Goal: Information Seeking & Learning: Learn about a topic

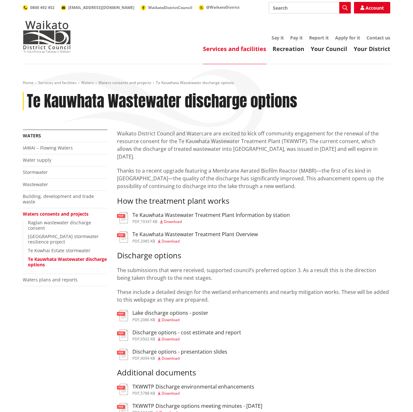
click at [225, 231] on h3 "Te Kauwhata Wastewater Treatment Plant Overview" at bounding box center [195, 234] width 125 height 6
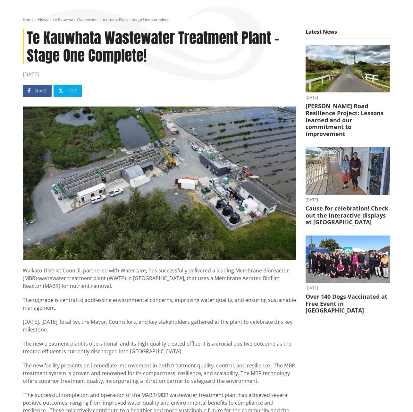
scroll to position [64, 0]
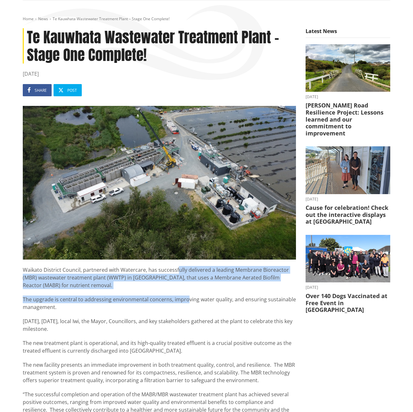
drag, startPoint x: 176, startPoint y: 263, endPoint x: 187, endPoint y: 291, distance: 29.4
click at [187, 291] on article "Te Kauwhata Wastewater Treatment Plant – Stage One Complete! [DATE] Share Post …" at bounding box center [159, 342] width 273 height 629
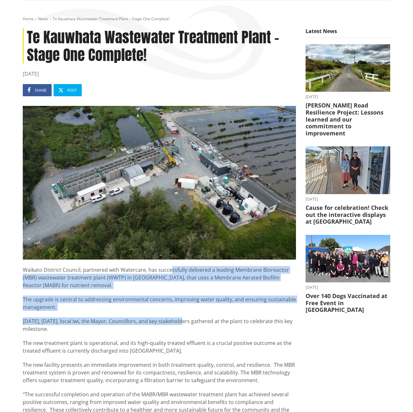
drag, startPoint x: 169, startPoint y: 264, endPoint x: 184, endPoint y: 314, distance: 51.1
click at [184, 314] on article "Te Kauwhata Wastewater Treatment Plant – Stage One Complete! 29 February 2024 S…" at bounding box center [159, 342] width 273 height 629
click at [184, 314] on div "Waikato District Council, partnered with Watercare, has successfully delivered …" at bounding box center [159, 409] width 273 height 286
drag, startPoint x: 178, startPoint y: 321, endPoint x: 178, endPoint y: 271, distance: 49.4
click at [178, 271] on div "Waikato District Council, partnered with Watercare, has successfully delivered …" at bounding box center [159, 409] width 273 height 286
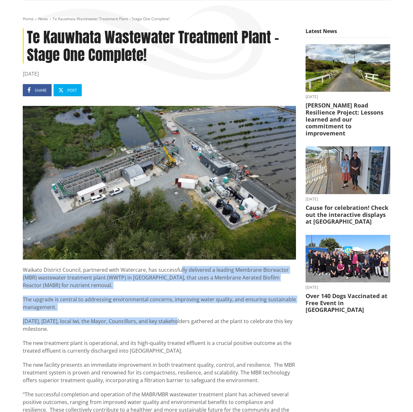
drag, startPoint x: 178, startPoint y: 271, endPoint x: 188, endPoint y: 293, distance: 23.8
click at [188, 293] on div "Waikato District Council, partnered with Watercare, has successfully delivered …" at bounding box center [159, 409] width 273 height 286
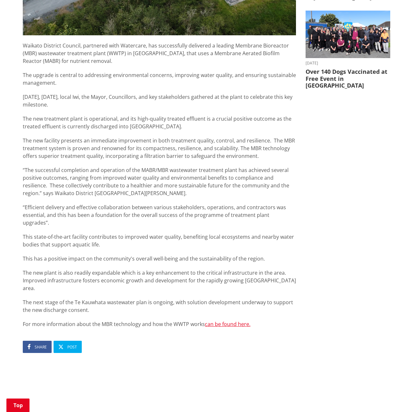
scroll to position [288, 0]
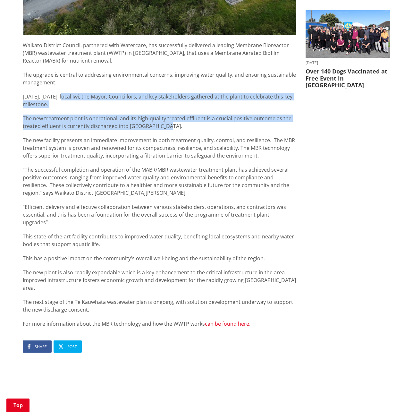
drag, startPoint x: 77, startPoint y: 101, endPoint x: 174, endPoint y: 125, distance: 99.6
click at [174, 125] on div "Waikato District Council, partnered with Watercare, has successfully delivered …" at bounding box center [159, 184] width 273 height 286
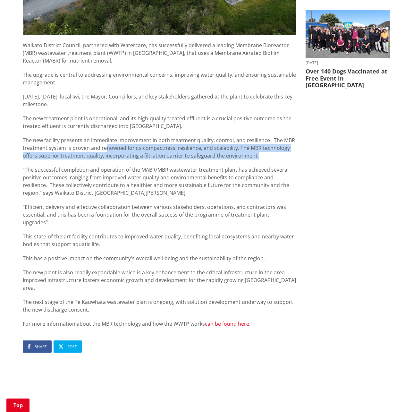
drag, startPoint x: 114, startPoint y: 152, endPoint x: 305, endPoint y: 152, distance: 190.9
click at [305, 152] on div "Te Kauwhata Wastewater Treatment Plant – Stage One Complete! 29 February 2024 S…" at bounding box center [206, 128] width 377 height 649
drag, startPoint x: 305, startPoint y: 152, endPoint x: 301, endPoint y: 152, distance: 3.9
click at [305, 152] on div "Te Kauwhata Wastewater Treatment Plant – Stage One Complete! 29 February 2024 S…" at bounding box center [206, 128] width 377 height 649
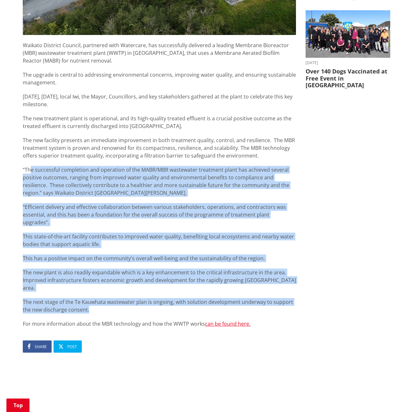
drag, startPoint x: 31, startPoint y: 173, endPoint x: 158, endPoint y: 293, distance: 174.8
click at [158, 293] on div "Waikato District Council, partnered with Watercare, has successfully delivered …" at bounding box center [159, 184] width 273 height 286
click at [158, 298] on p "The next stage of the Te Kauwhata wastewater plan is ongoing, with solution dev…" at bounding box center [159, 305] width 273 height 15
drag, startPoint x: 155, startPoint y: 285, endPoint x: 143, endPoint y: 164, distance: 122.2
click at [143, 164] on div "Waikato District Council, partnered with Watercare, has successfully delivered …" at bounding box center [159, 184] width 273 height 286
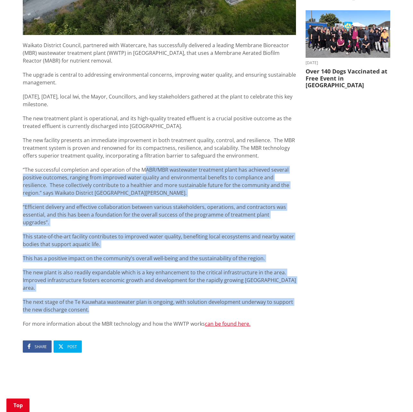
click at [143, 163] on div "Waikato District Council, partnered with Watercare, has successfully delivered …" at bounding box center [159, 184] width 273 height 286
drag, startPoint x: 144, startPoint y: 163, endPoint x: 125, endPoint y: 293, distance: 131.7
click at [125, 293] on div "Waikato District Council, partnered with Watercare, has successfully delivered …" at bounding box center [159, 184] width 273 height 286
click at [125, 298] on p "The next stage of the Te Kauwhata wastewater plan is ongoing, with solution dev…" at bounding box center [159, 305] width 273 height 15
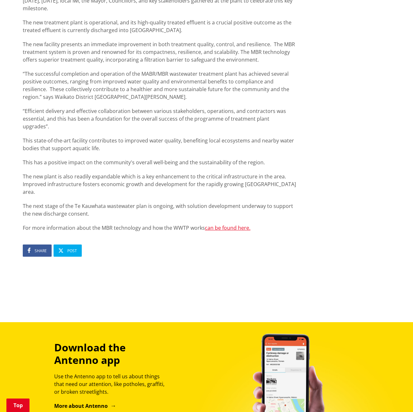
scroll to position [385, 0]
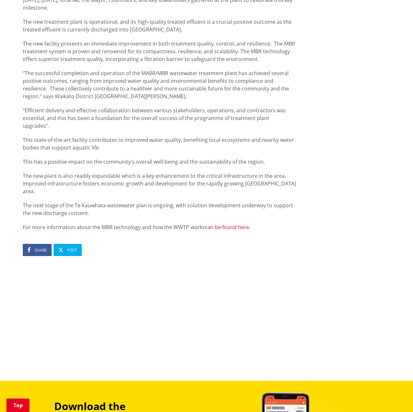
click at [236, 224] on link "can be found here." at bounding box center [228, 227] width 46 height 7
